Goal: Use online tool/utility: Utilize a website feature to perform a specific function

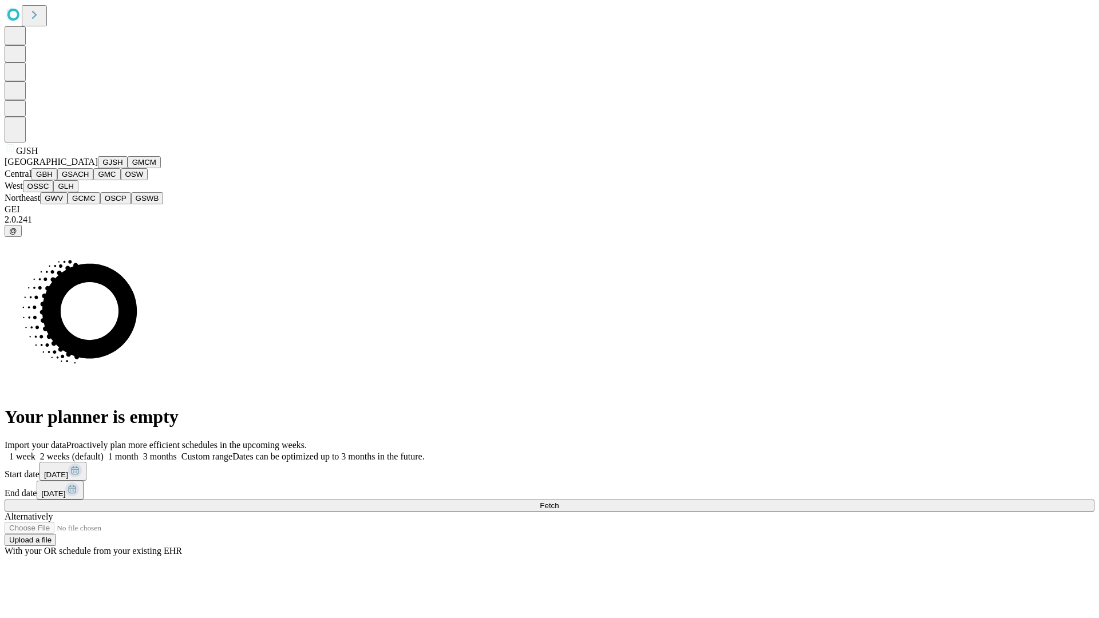
click at [98, 168] on button "GJSH" at bounding box center [113, 162] width 30 height 12
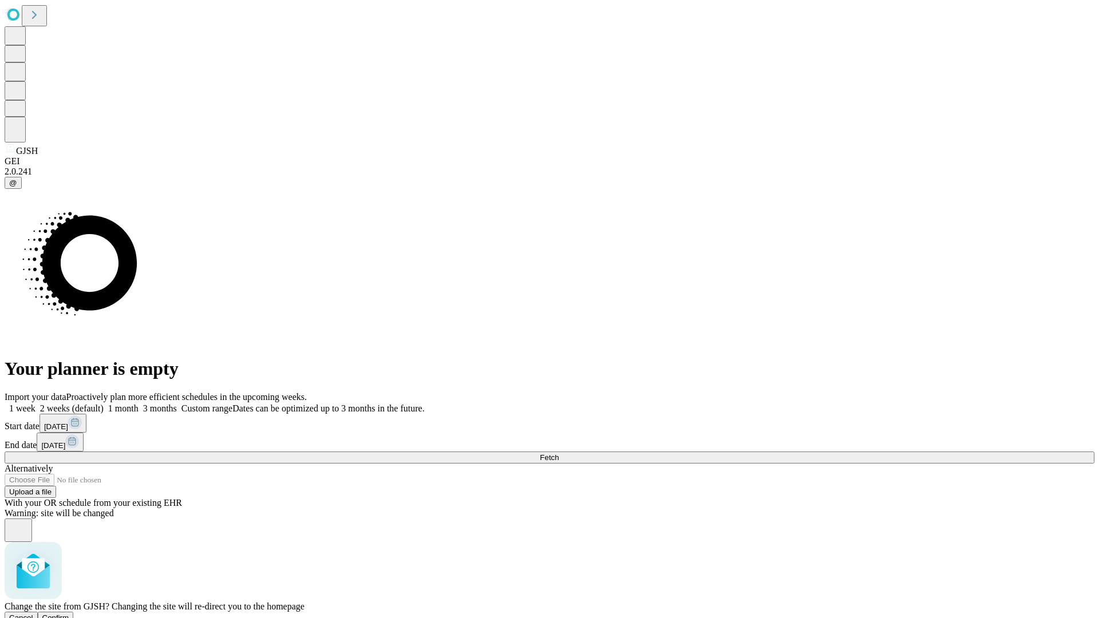
click at [69, 614] on span "Confirm" at bounding box center [55, 618] width 27 height 9
click at [36, 404] on label "1 week" at bounding box center [20, 409] width 31 height 10
click at [559, 454] on span "Fetch" at bounding box center [549, 458] width 19 height 9
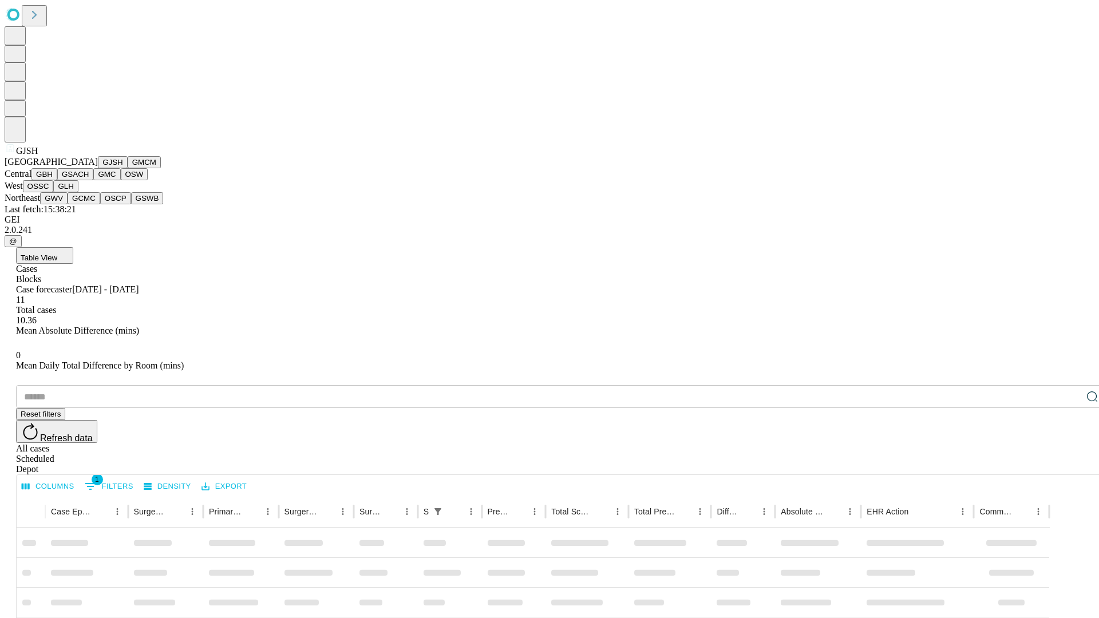
click at [128, 168] on button "GMCM" at bounding box center [144, 162] width 33 height 12
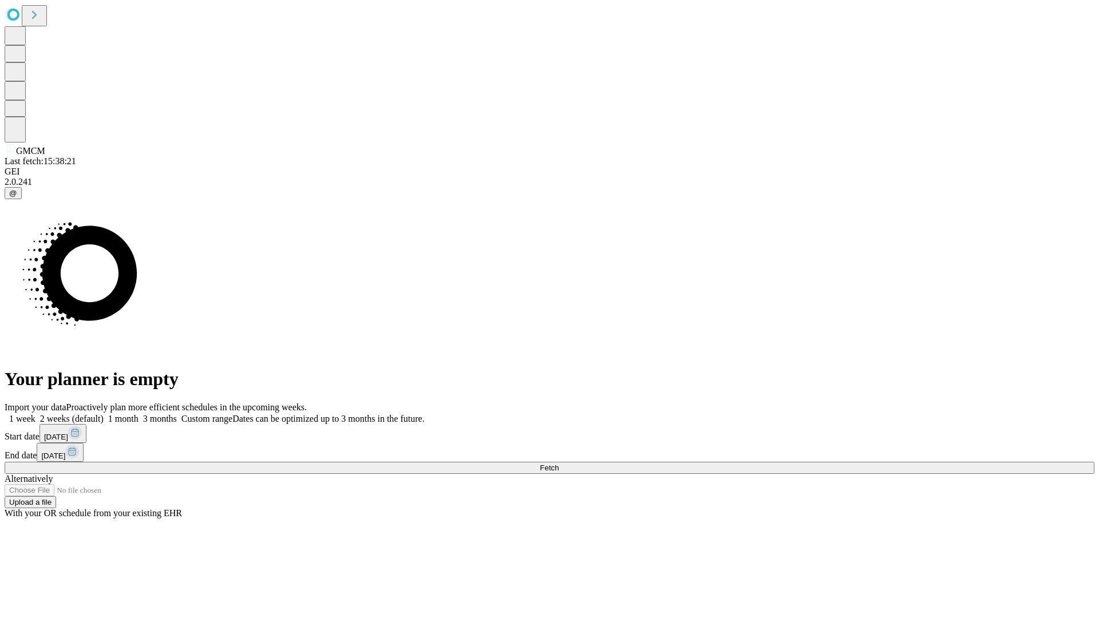
click at [36, 414] on label "1 week" at bounding box center [20, 419] width 31 height 10
click at [559, 464] on span "Fetch" at bounding box center [549, 468] width 19 height 9
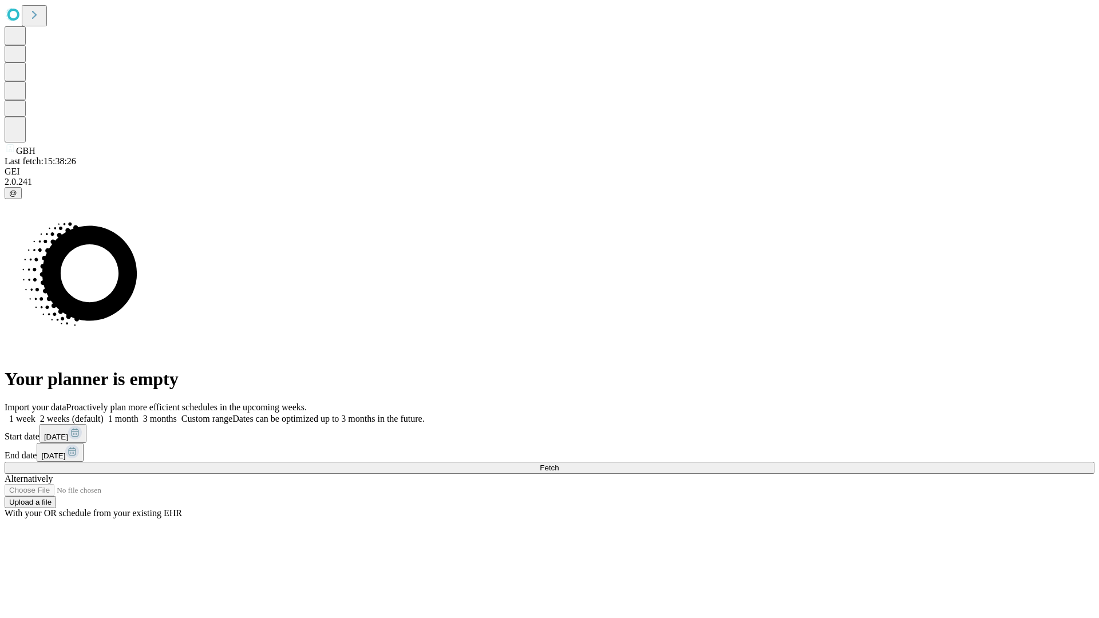
click at [36, 414] on label "1 week" at bounding box center [20, 419] width 31 height 10
click at [559, 464] on span "Fetch" at bounding box center [549, 468] width 19 height 9
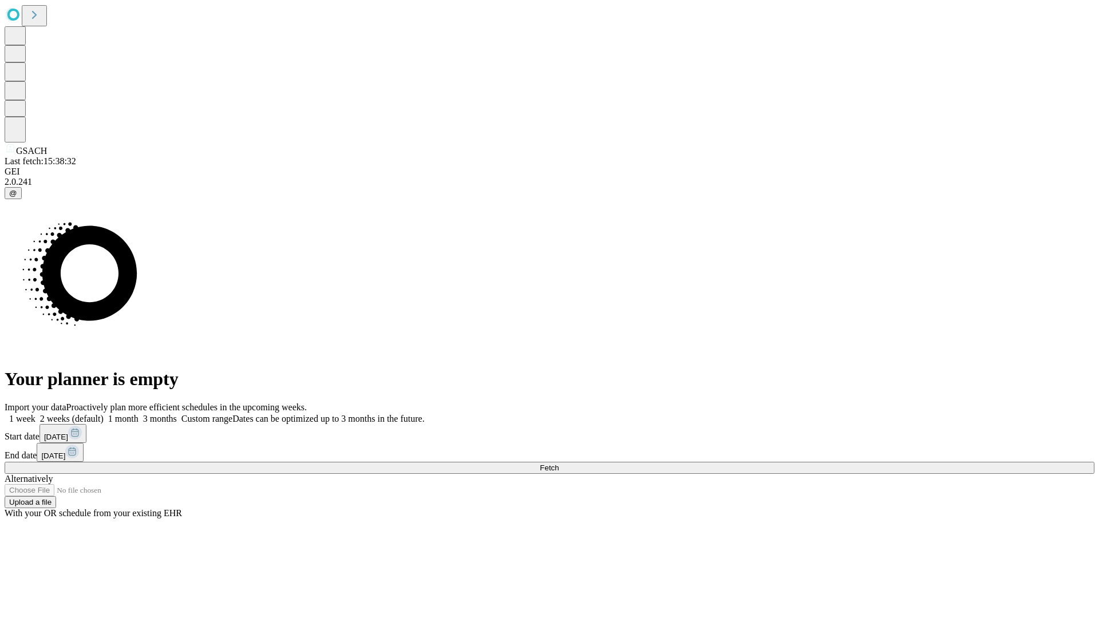
click at [559, 464] on span "Fetch" at bounding box center [549, 468] width 19 height 9
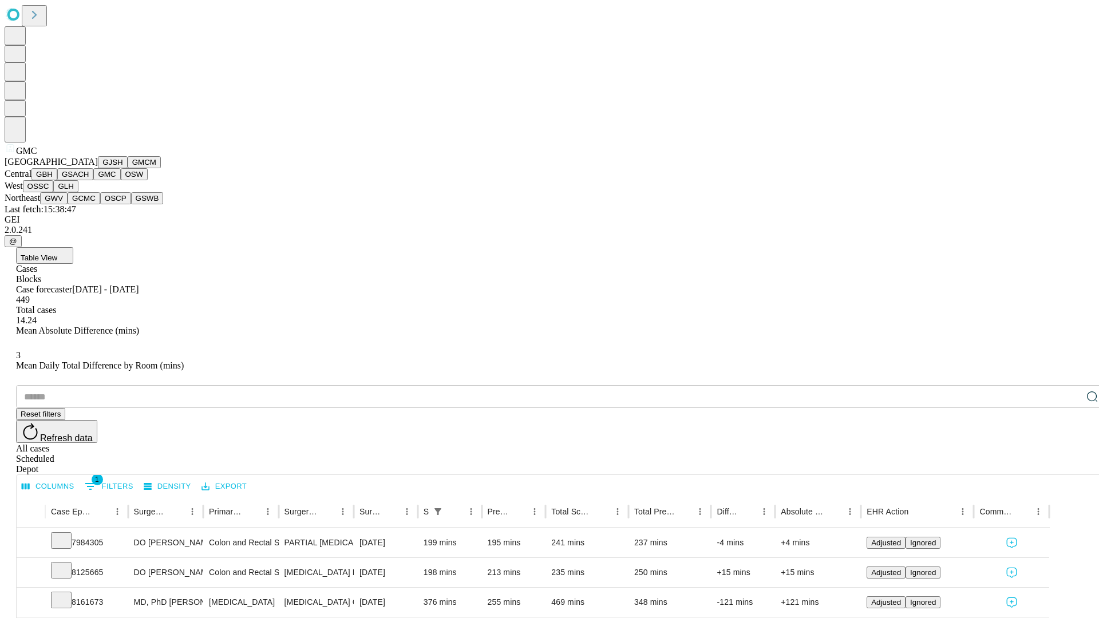
click at [121, 180] on button "OSW" at bounding box center [134, 174] width 27 height 12
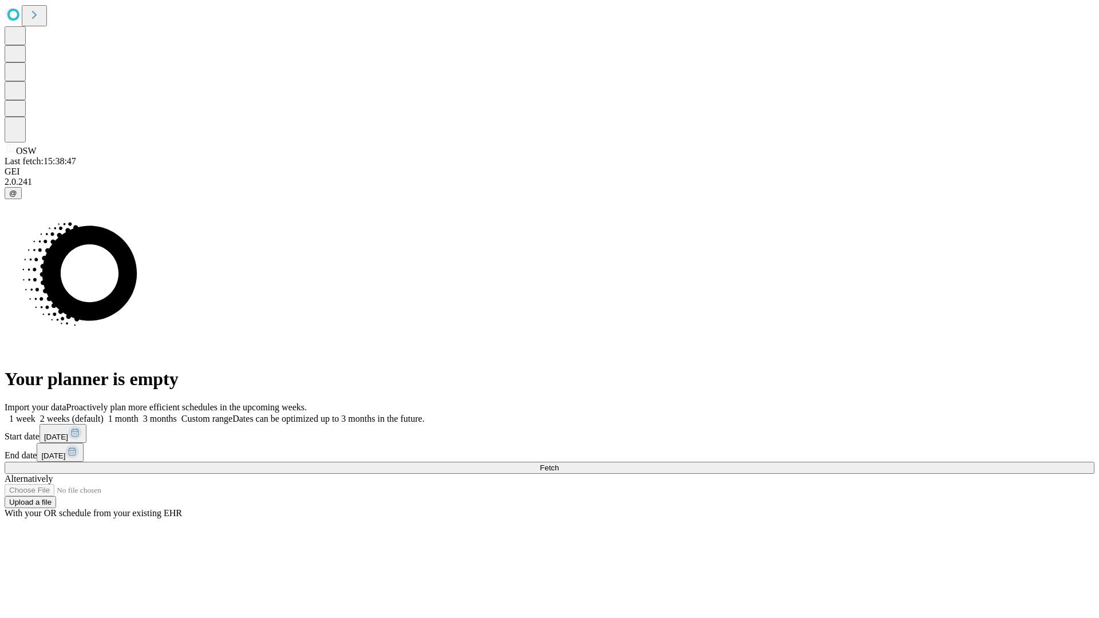
click at [36, 414] on label "1 week" at bounding box center [20, 419] width 31 height 10
click at [559, 464] on span "Fetch" at bounding box center [549, 468] width 19 height 9
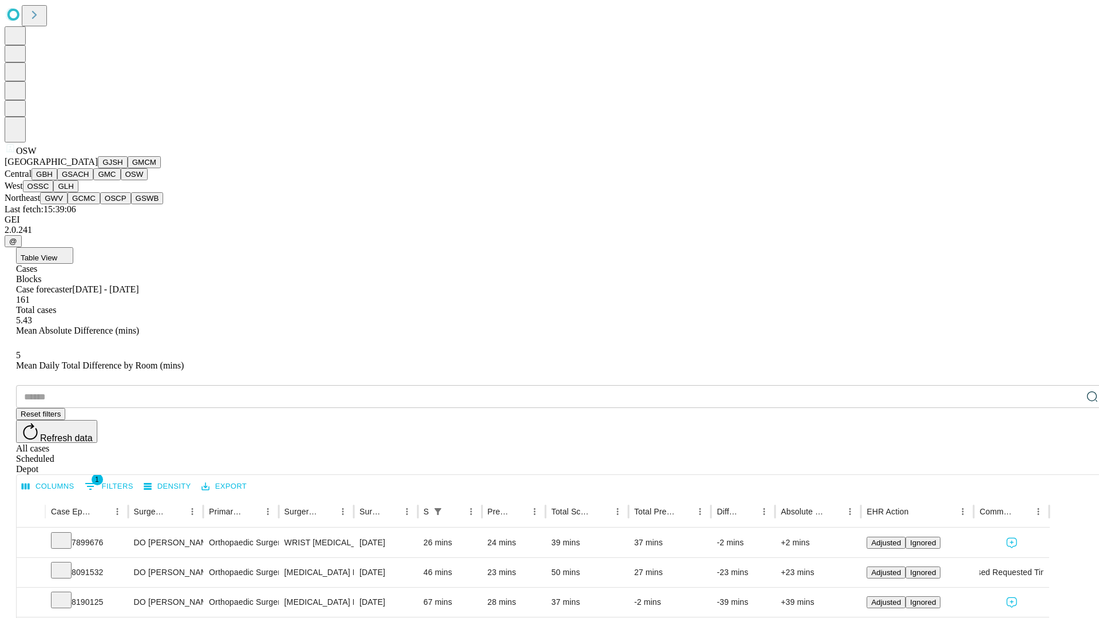
click at [54, 192] on button "OSSC" at bounding box center [38, 186] width 31 height 12
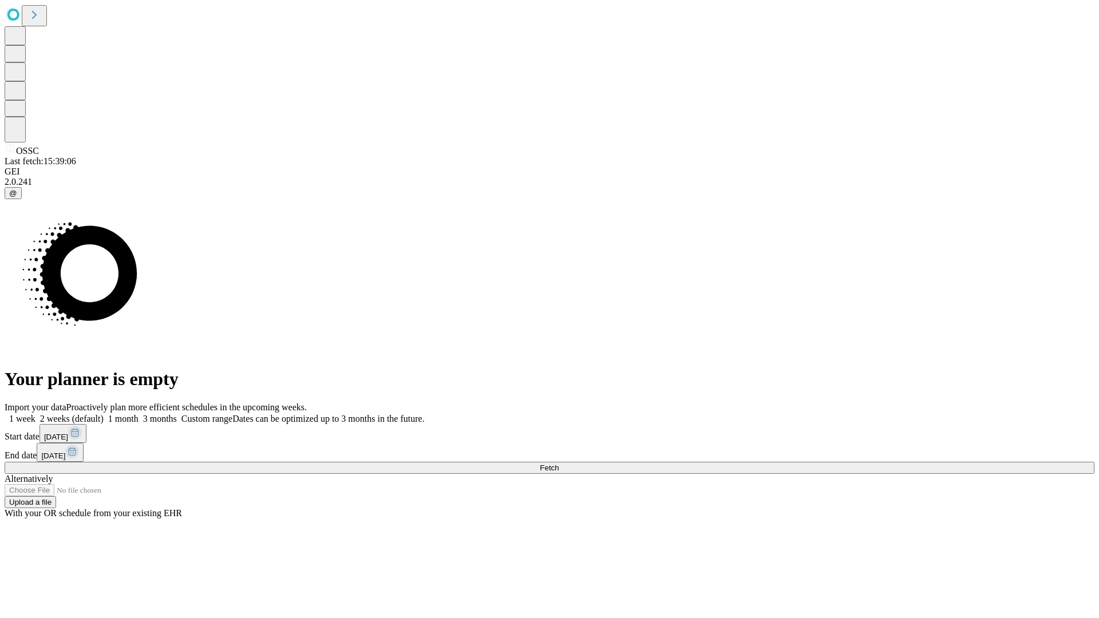
click at [36, 414] on label "1 week" at bounding box center [20, 419] width 31 height 10
click at [559, 464] on span "Fetch" at bounding box center [549, 468] width 19 height 9
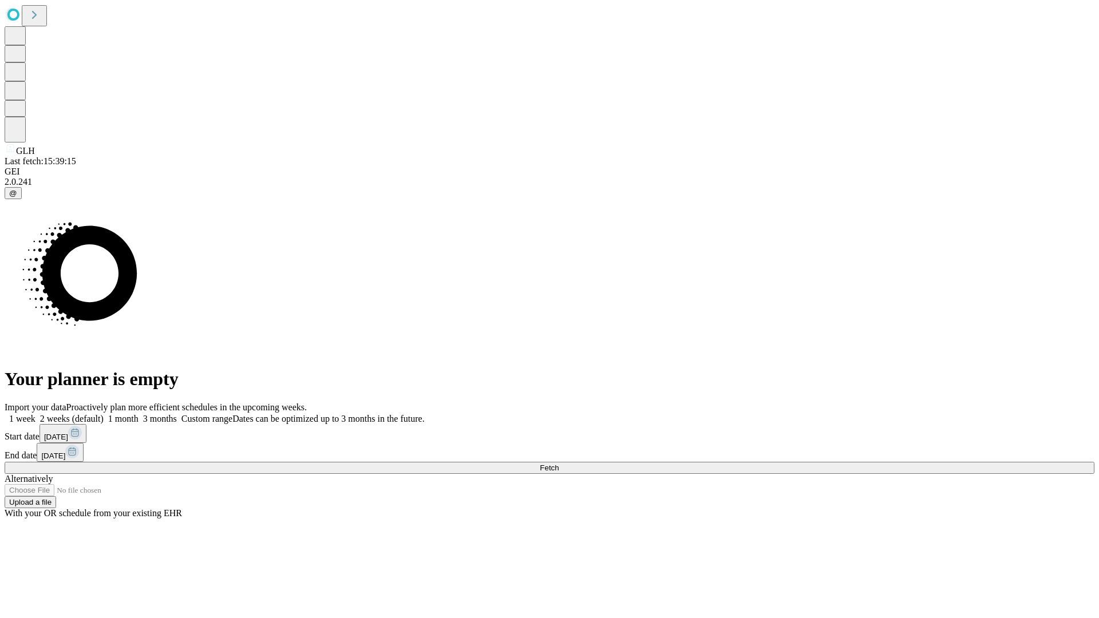
click at [36, 414] on label "1 week" at bounding box center [20, 419] width 31 height 10
click at [559, 464] on span "Fetch" at bounding box center [549, 468] width 19 height 9
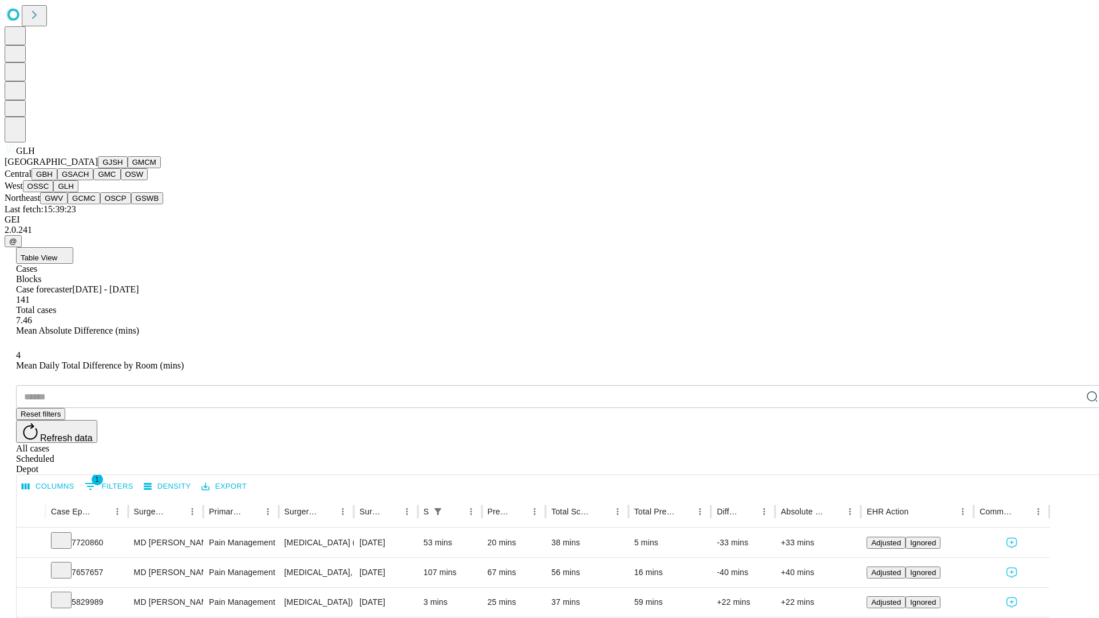
click at [68, 204] on button "GWV" at bounding box center [53, 198] width 27 height 12
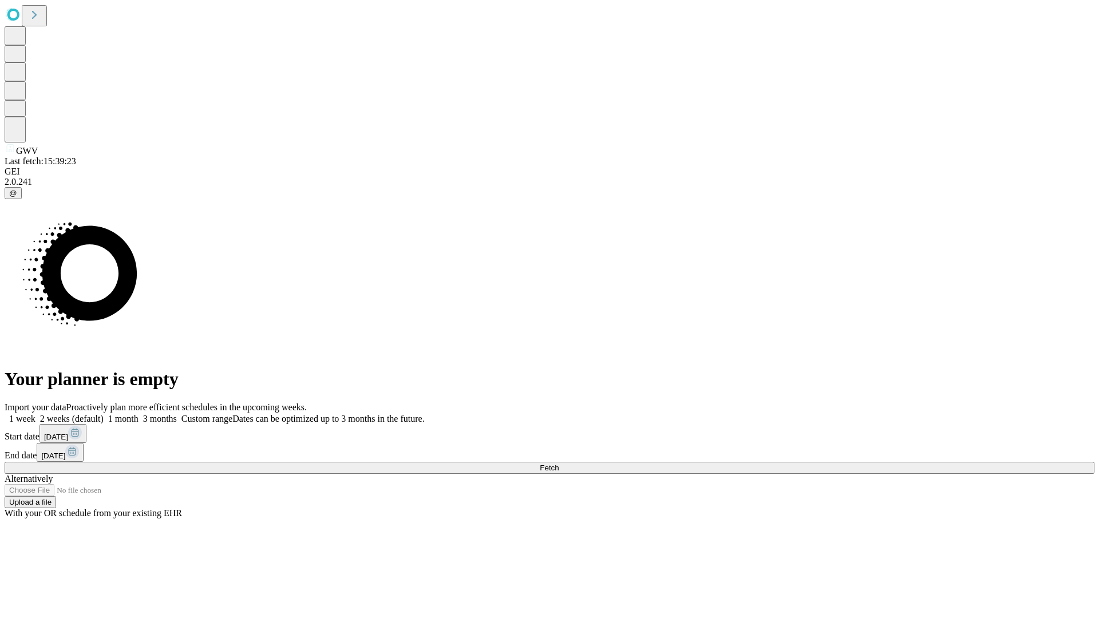
click at [36, 414] on label "1 week" at bounding box center [20, 419] width 31 height 10
click at [559, 464] on span "Fetch" at bounding box center [549, 468] width 19 height 9
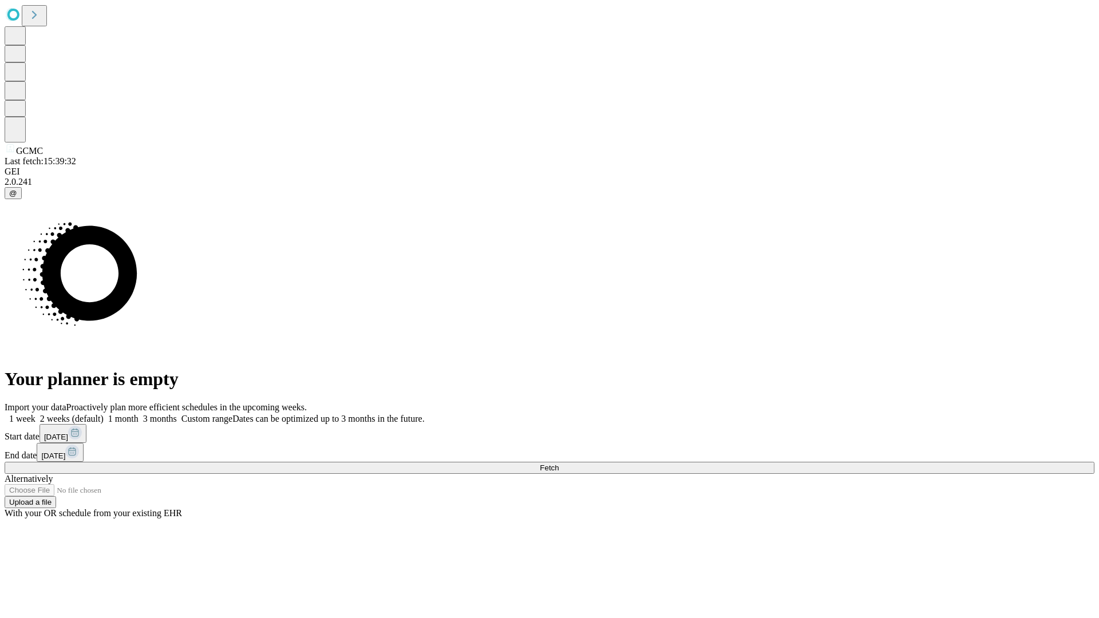
click at [559, 464] on span "Fetch" at bounding box center [549, 468] width 19 height 9
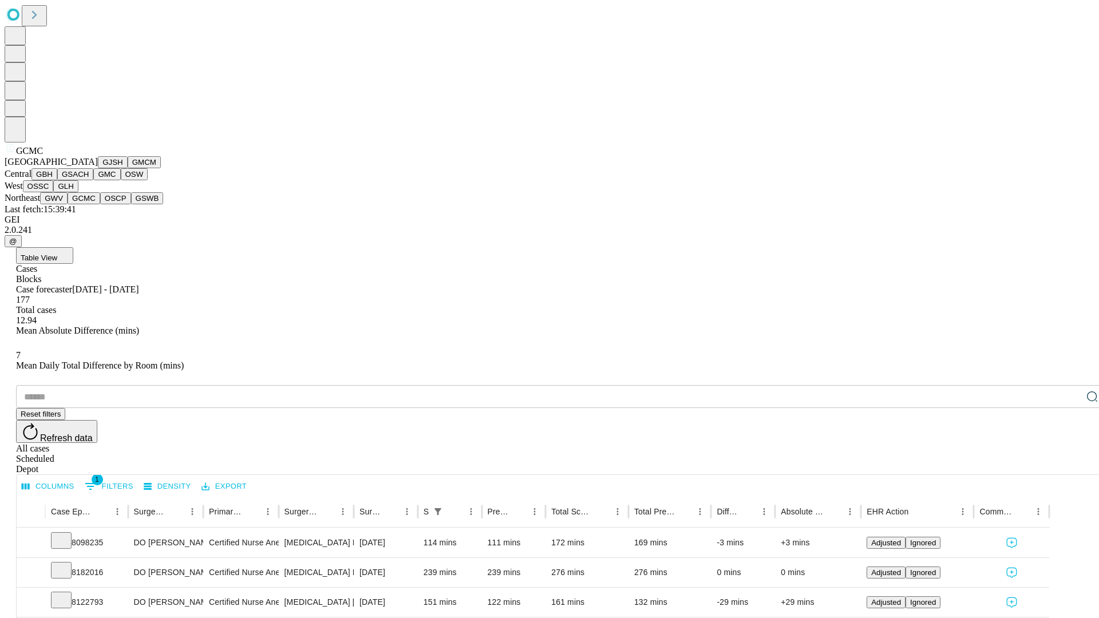
click at [100, 204] on button "OSCP" at bounding box center [115, 198] width 31 height 12
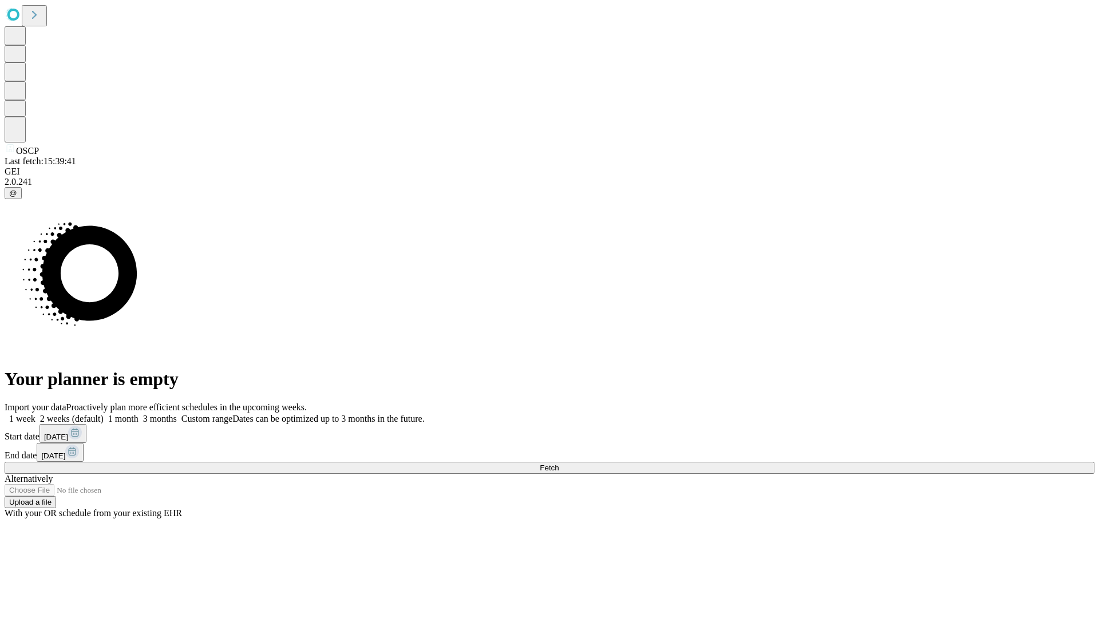
click at [36, 414] on label "1 week" at bounding box center [20, 419] width 31 height 10
click at [559, 464] on span "Fetch" at bounding box center [549, 468] width 19 height 9
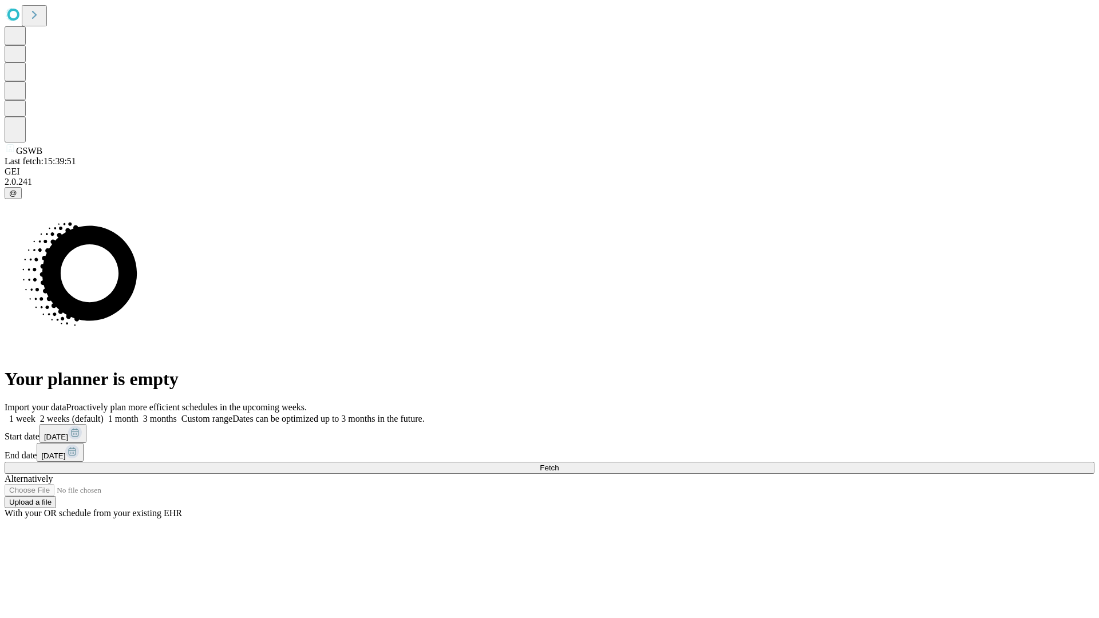
click at [36, 414] on label "1 week" at bounding box center [20, 419] width 31 height 10
click at [559, 464] on span "Fetch" at bounding box center [549, 468] width 19 height 9
